Goal: Check status: Check status

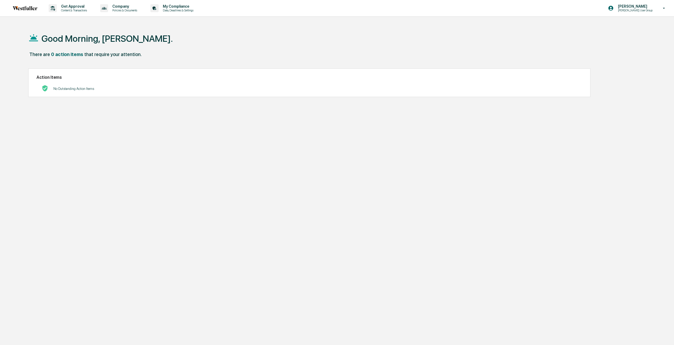
click at [252, 149] on div "Good Morning, [PERSON_NAME]. There are 0 action items that require your attenti…" at bounding box center [331, 197] width 623 height 345
click at [84, 8] on p "Get Approval" at bounding box center [73, 6] width 33 height 4
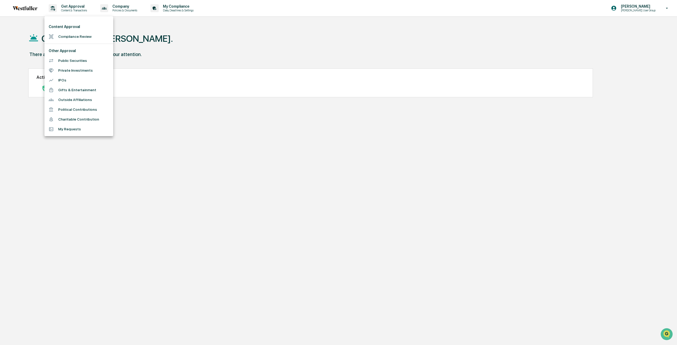
click at [84, 132] on li "My Requests" at bounding box center [78, 129] width 69 height 10
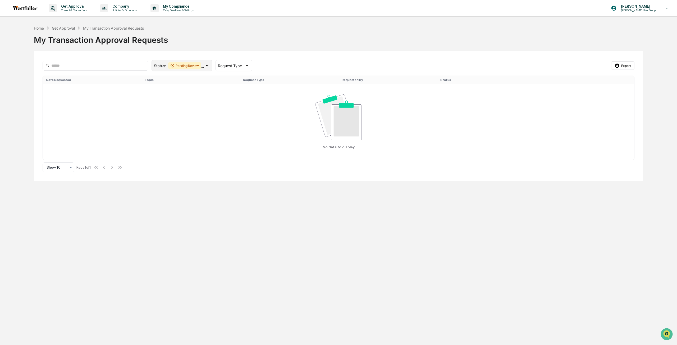
click at [211, 69] on div "Status : Pending Review Action Required" at bounding box center [182, 66] width 61 height 12
click at [192, 113] on div "Approved" at bounding box center [186, 110] width 47 height 6
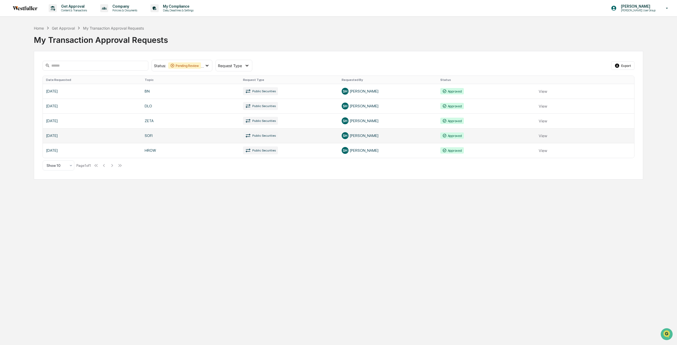
click at [547, 138] on link at bounding box center [338, 135] width 591 height 15
click at [538, 138] on link at bounding box center [338, 135] width 591 height 15
click at [246, 28] on div "Home Get Approval My Transaction Approval Requests My Transaction Approval Requ…" at bounding box center [338, 36] width 609 height 22
click at [444, 240] on div "Get Approval Content & Transactions Company Policies & Documents My Compliance …" at bounding box center [338, 172] width 677 height 345
